Goal: Obtain resource: Download file/media

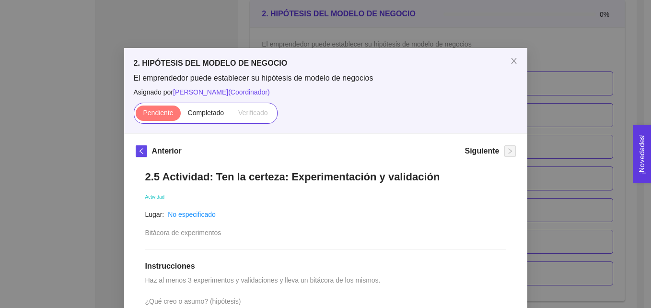
scroll to position [139, 0]
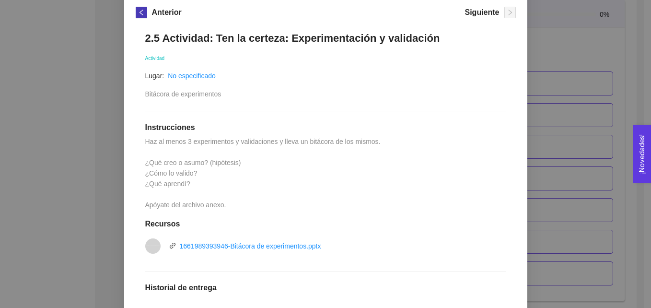
click at [140, 13] on icon "left" at bounding box center [141, 12] width 7 height 7
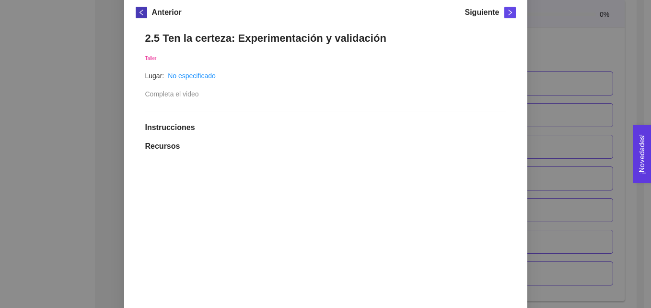
click at [140, 13] on icon "left" at bounding box center [141, 12] width 7 height 7
click at [570, 47] on div "2. HIPÓTESIS DEL MODELO DE NEGOCIO El emprendedor puede establecer su hipótesis…" at bounding box center [325, 154] width 651 height 308
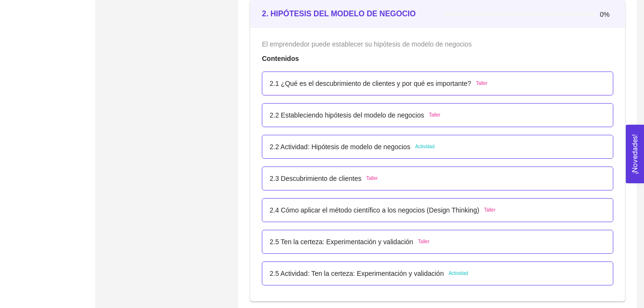
click at [422, 148] on span "Actividad" at bounding box center [425, 147] width 20 height 8
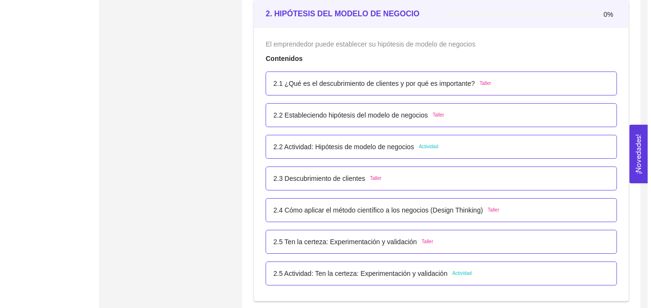
scroll to position [0, 0]
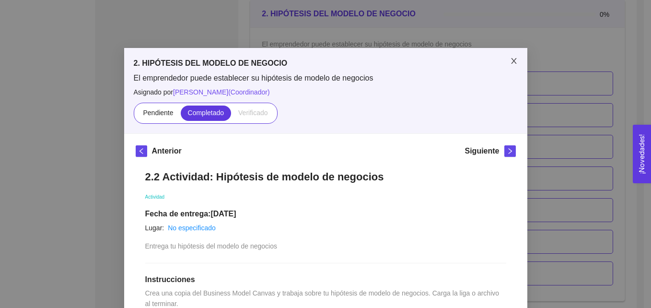
click at [512, 60] on icon "close" at bounding box center [514, 61] width 8 height 8
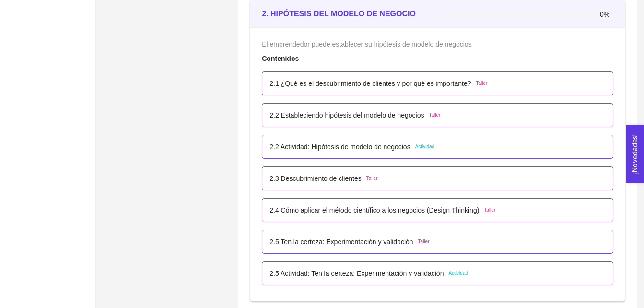
click at [449, 273] on span "Actividad" at bounding box center [458, 273] width 20 height 8
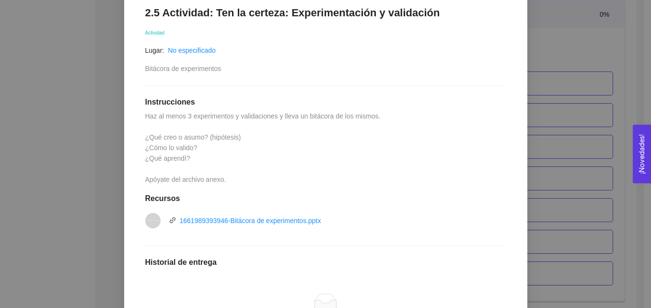
scroll to position [170, 0]
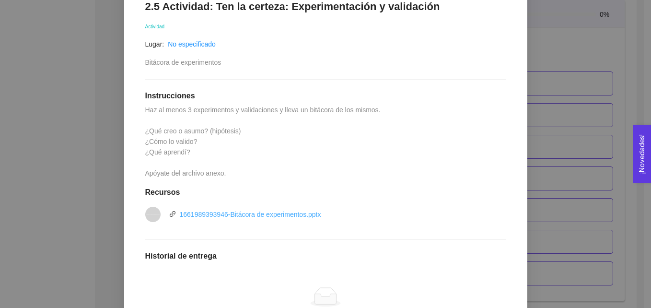
click at [220, 214] on link "1661989393946-Bitácora de experimentos.pptx" at bounding box center [250, 214] width 141 height 8
click at [606, 40] on div "2. HIPÓTESIS DEL MODELO DE NEGOCIO El emprendedor puede establecer su hipótesis…" at bounding box center [325, 154] width 651 height 308
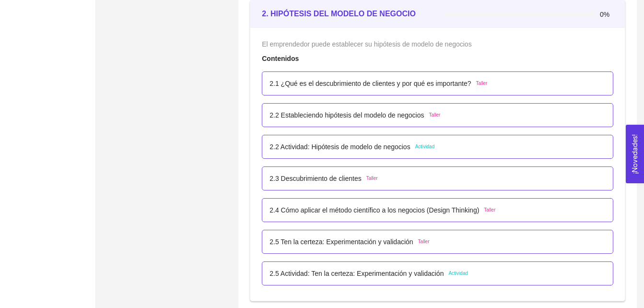
click at [457, 272] on span "Actividad" at bounding box center [458, 273] width 20 height 8
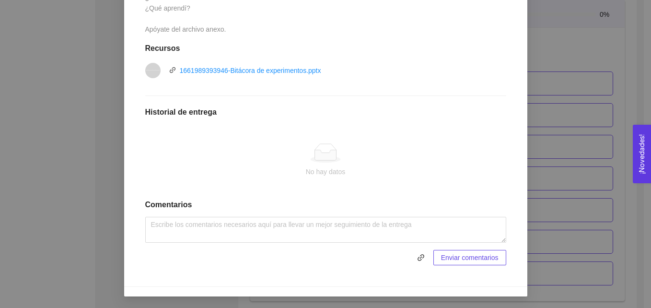
scroll to position [207, 0]
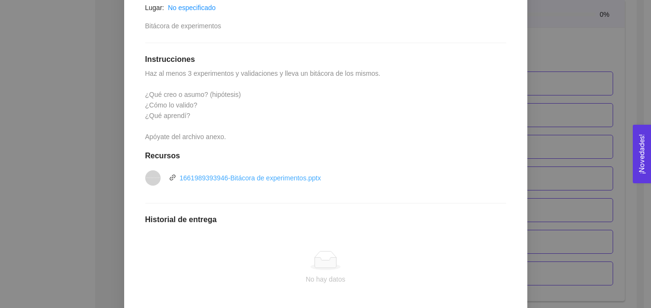
click at [275, 176] on link "1661989393946-Bitácora de experimentos.pptx" at bounding box center [250, 178] width 141 height 8
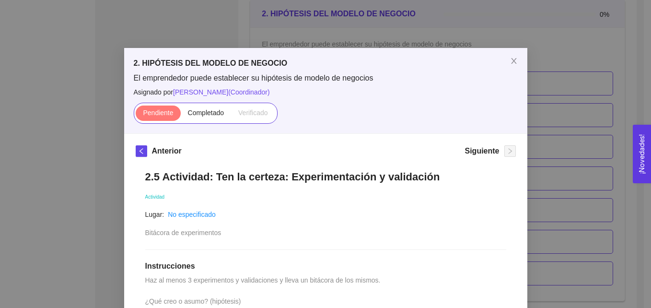
scroll to position [23, 0]
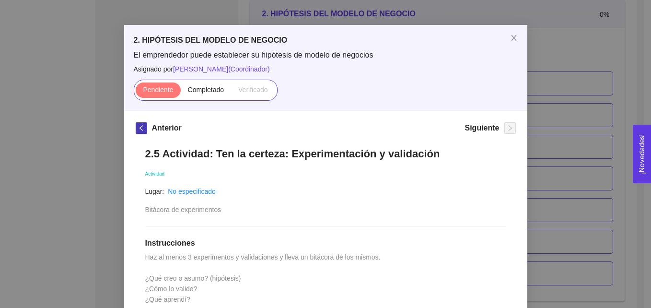
click at [138, 128] on icon "left" at bounding box center [141, 128] width 7 height 7
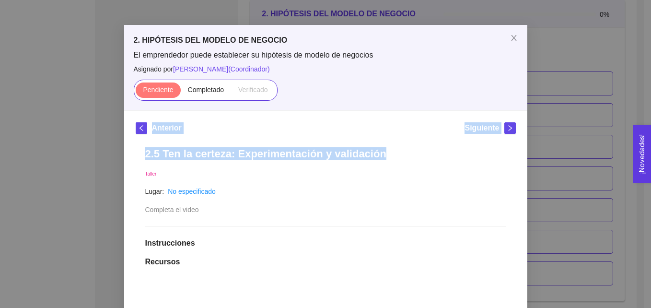
drag, startPoint x: 644, startPoint y: 85, endPoint x: 631, endPoint y: 152, distance: 67.8
click at [631, 152] on div "2. HIPÓTESIS DEL MODELO DE NEGOCIO El emprendedor puede establecer su hipótesis…" at bounding box center [325, 154] width 651 height 308
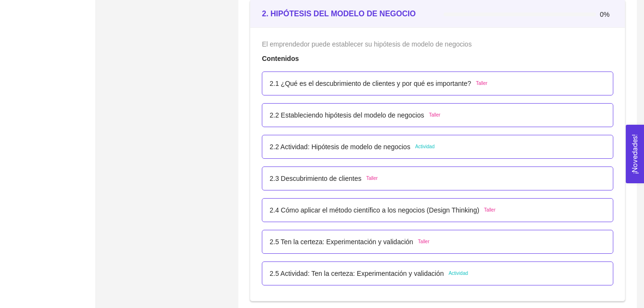
click at [457, 273] on span "Actividad" at bounding box center [458, 273] width 20 height 8
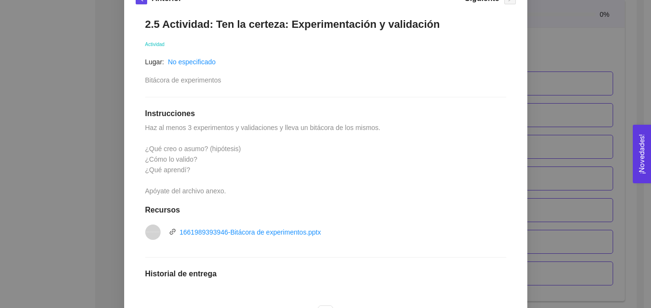
scroll to position [156, 0]
